Goal: Task Accomplishment & Management: Manage account settings

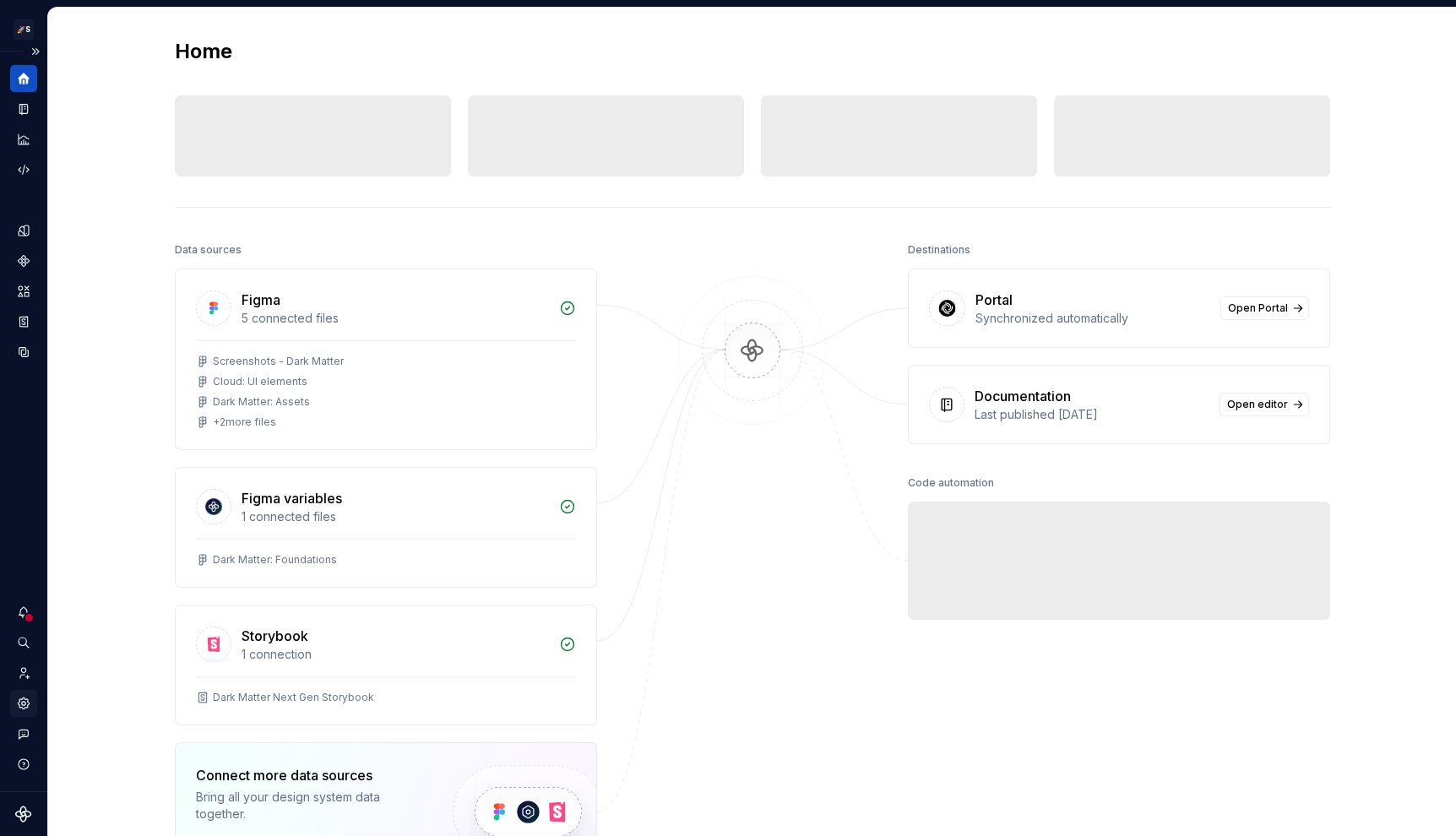
click at [24, 701] on icon "Settings" at bounding box center [23, 703] width 11 height 11
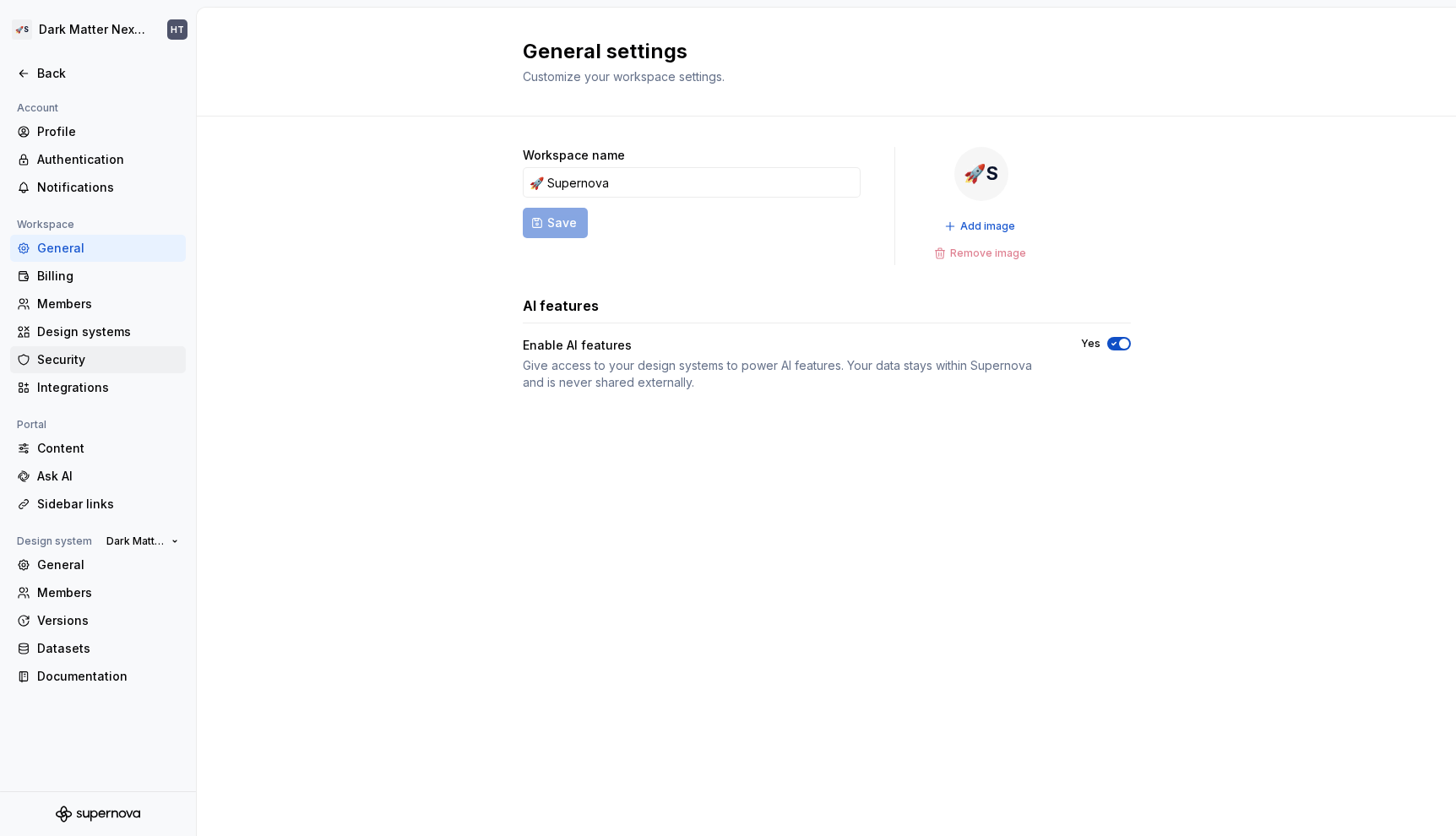
click at [90, 355] on div "Security" at bounding box center [108, 360] width 142 height 17
